Goal: Communication & Community: Participate in discussion

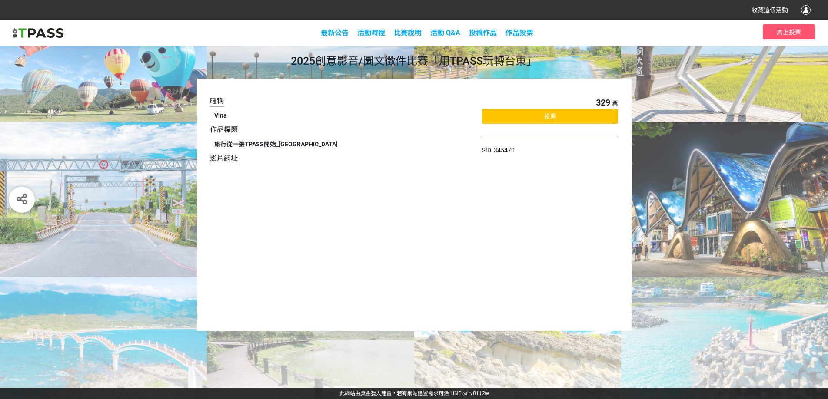
click at [504, 118] on div "投票" at bounding box center [550, 116] width 136 height 15
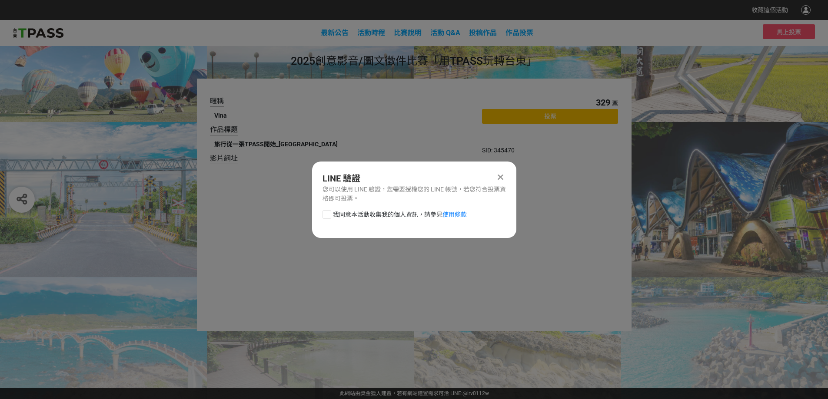
click at [328, 218] on div at bounding box center [326, 214] width 9 height 9
checkbox input "true"
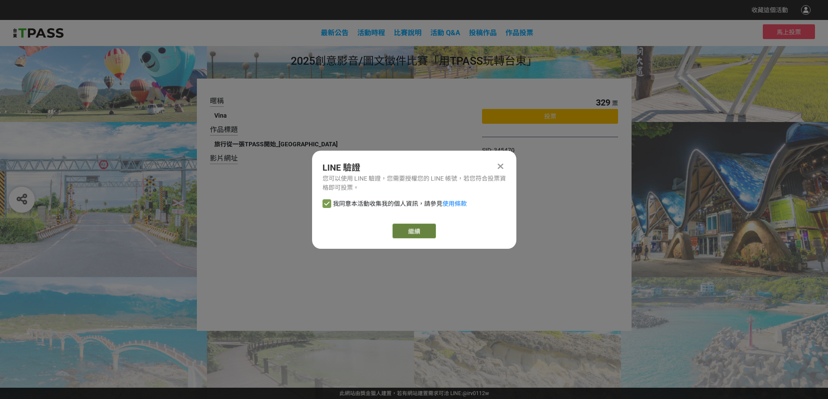
click at [412, 228] on button "繼續" at bounding box center [413, 231] width 43 height 15
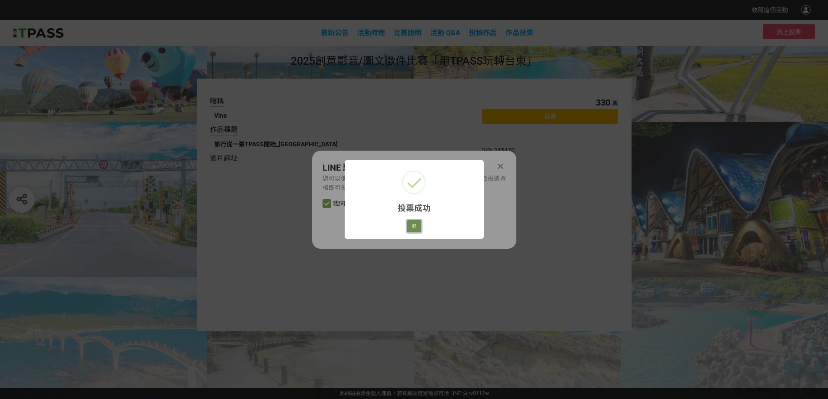
click at [414, 227] on button "好" at bounding box center [414, 226] width 14 height 12
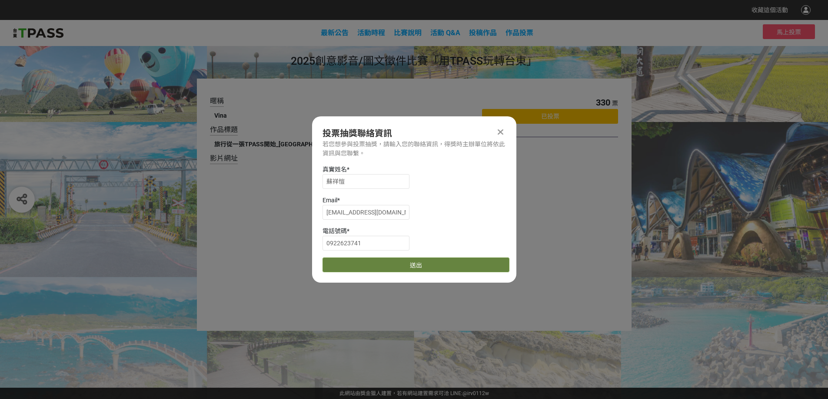
click at [412, 264] on button "送出" at bounding box center [415, 265] width 187 height 15
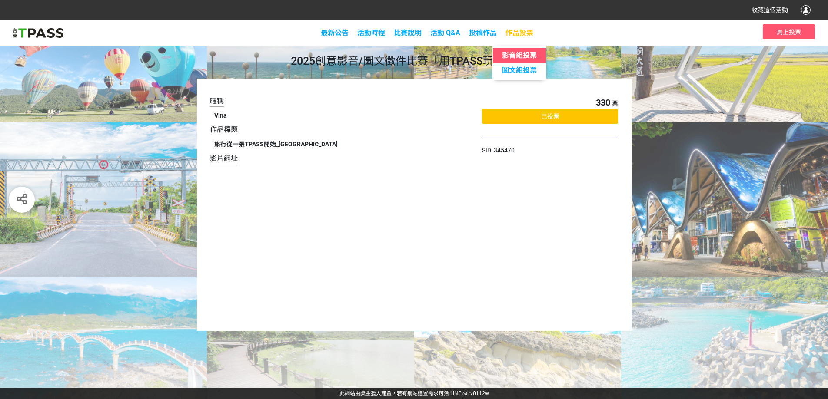
click at [523, 55] on span "影音組投票" at bounding box center [519, 55] width 35 height 8
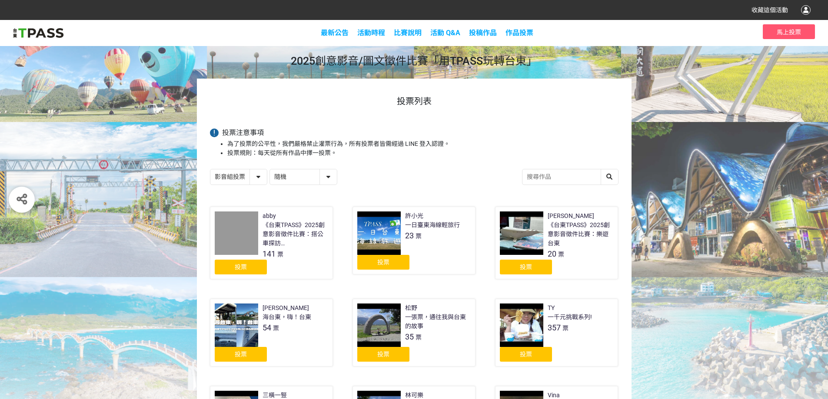
click at [253, 179] on select "影音組投票 圖文組投票" at bounding box center [238, 176] width 56 height 15
click at [302, 176] on select "隨機 作品 - 由新到舊 作品 - 由舊到新 票數 - 由多到少 票數 - 由少到多" at bounding box center [303, 176] width 67 height 15
select select "vote"
click at [270, 170] on select "隨機 作品 - 由新到舊 作品 - 由舊到新 票數 - 由多到少 票數 - 由少到多" at bounding box center [303, 176] width 67 height 15
